Goal: Go to known website: Go to known website

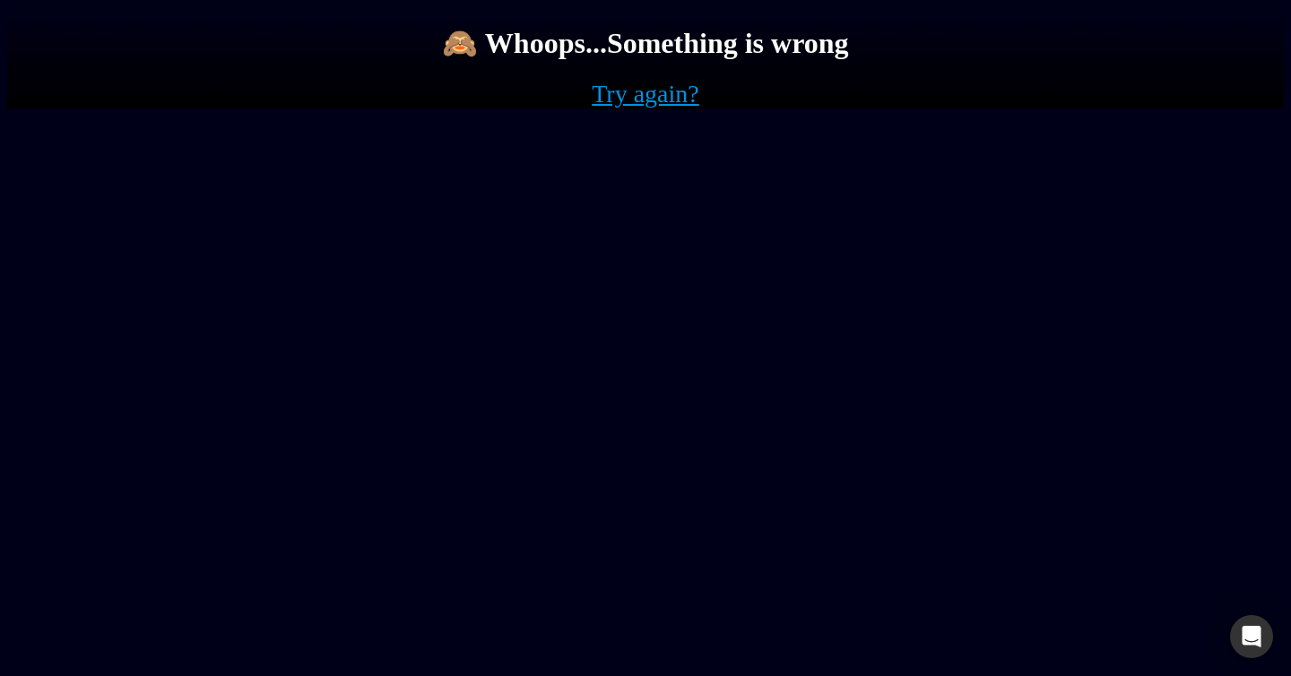
click at [611, 108] on link "Try again?" at bounding box center [646, 94] width 108 height 29
click at [681, 108] on link "Try again?" at bounding box center [646, 94] width 108 height 29
